Goal: Information Seeking & Learning: Check status

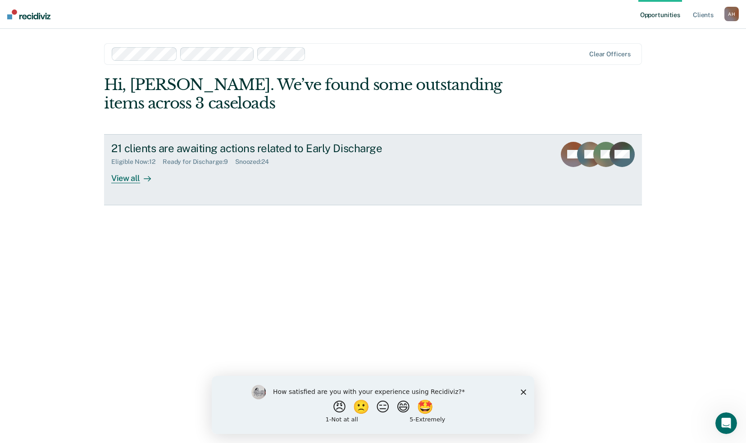
click at [136, 176] on div "View all" at bounding box center [136, 175] width 50 height 18
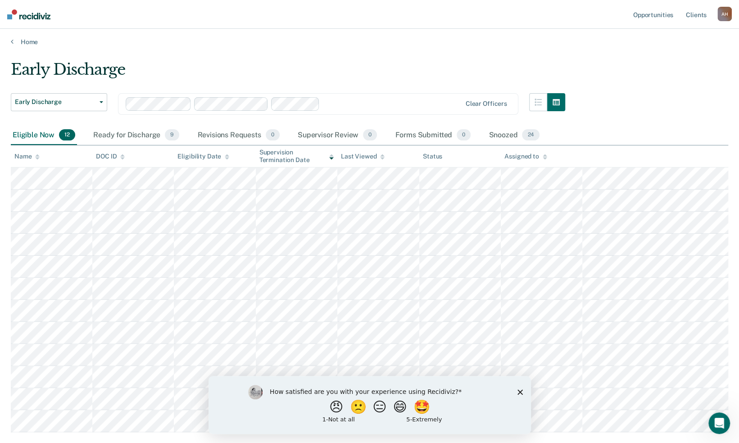
scroll to position [1, 0]
click at [110, 135] on div "Ready for Discharge 9" at bounding box center [136, 136] width 90 height 20
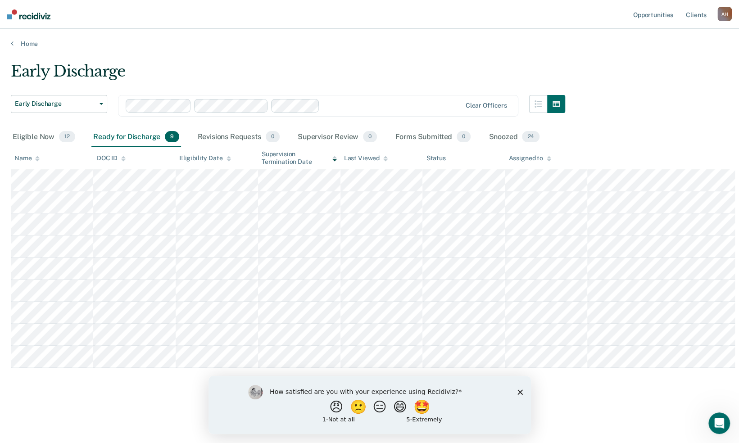
scroll to position [0, 0]
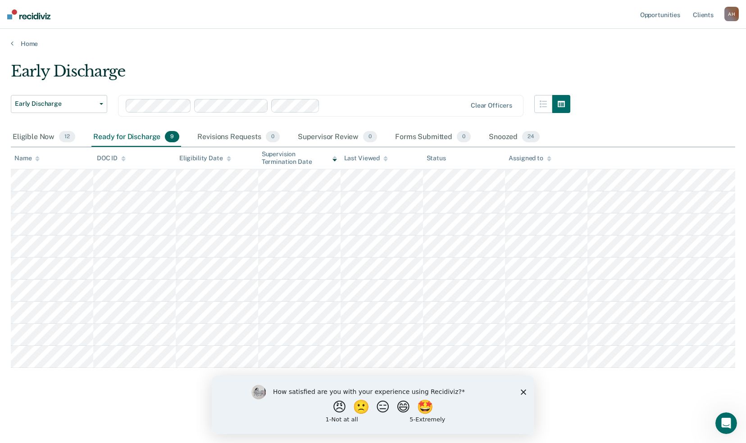
click at [152, 164] on th "DOC ID" at bounding box center [134, 158] width 82 height 22
click at [405, 403] on button "😄" at bounding box center [404, 407] width 21 height 18
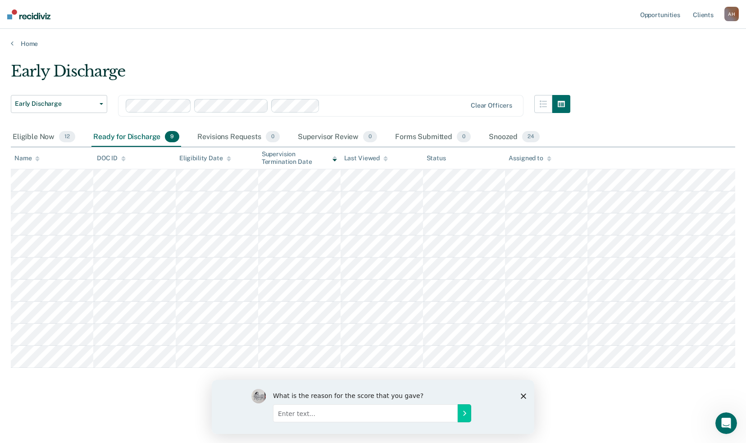
click at [522, 393] on icon "Close survey" at bounding box center [523, 395] width 5 height 5
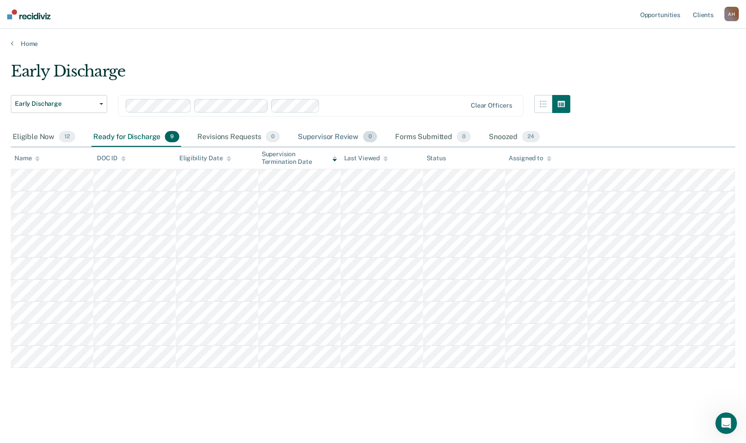
click at [336, 134] on div "Supervisor Review 0" at bounding box center [337, 137] width 83 height 20
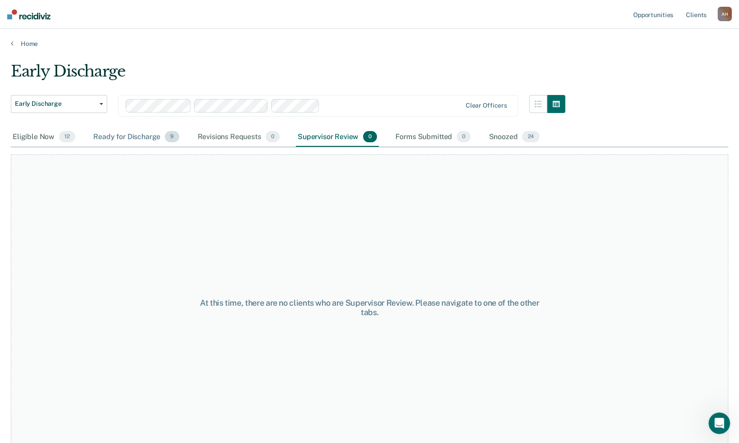
click at [119, 137] on div "Ready for Discharge 9" at bounding box center [136, 137] width 90 height 20
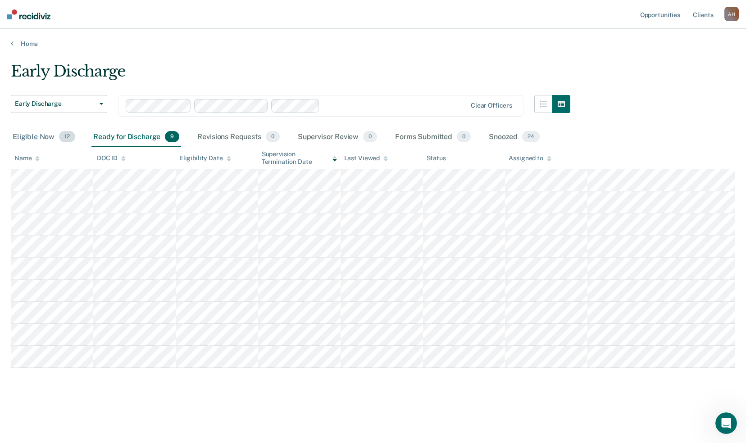
click at [36, 137] on div "Eligible Now 12" at bounding box center [44, 137] width 66 height 20
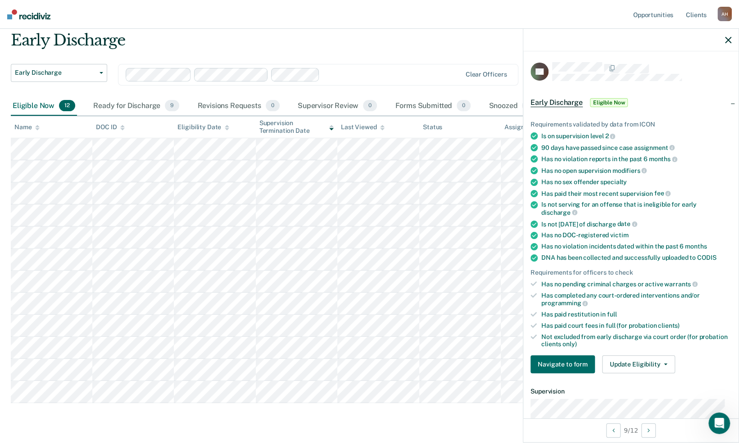
scroll to position [29, 0]
click at [145, 106] on div "Ready for Discharge 9" at bounding box center [136, 108] width 90 height 20
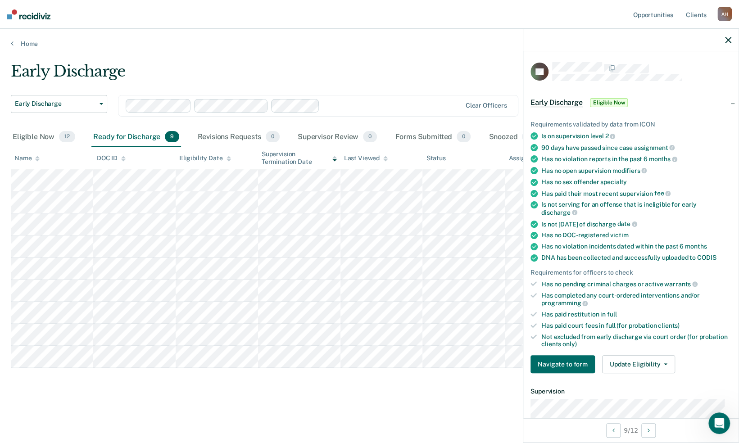
scroll to position [0, 0]
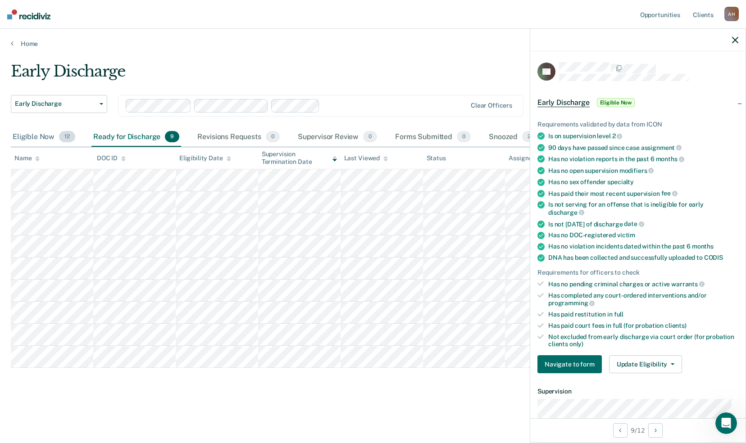
click at [47, 132] on div "Eligible Now 12" at bounding box center [44, 137] width 66 height 20
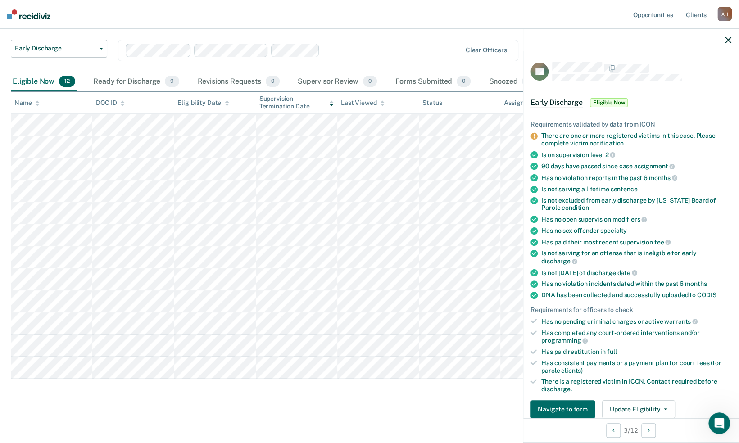
scroll to position [40, 0]
